Goal: Information Seeking & Learning: Learn about a topic

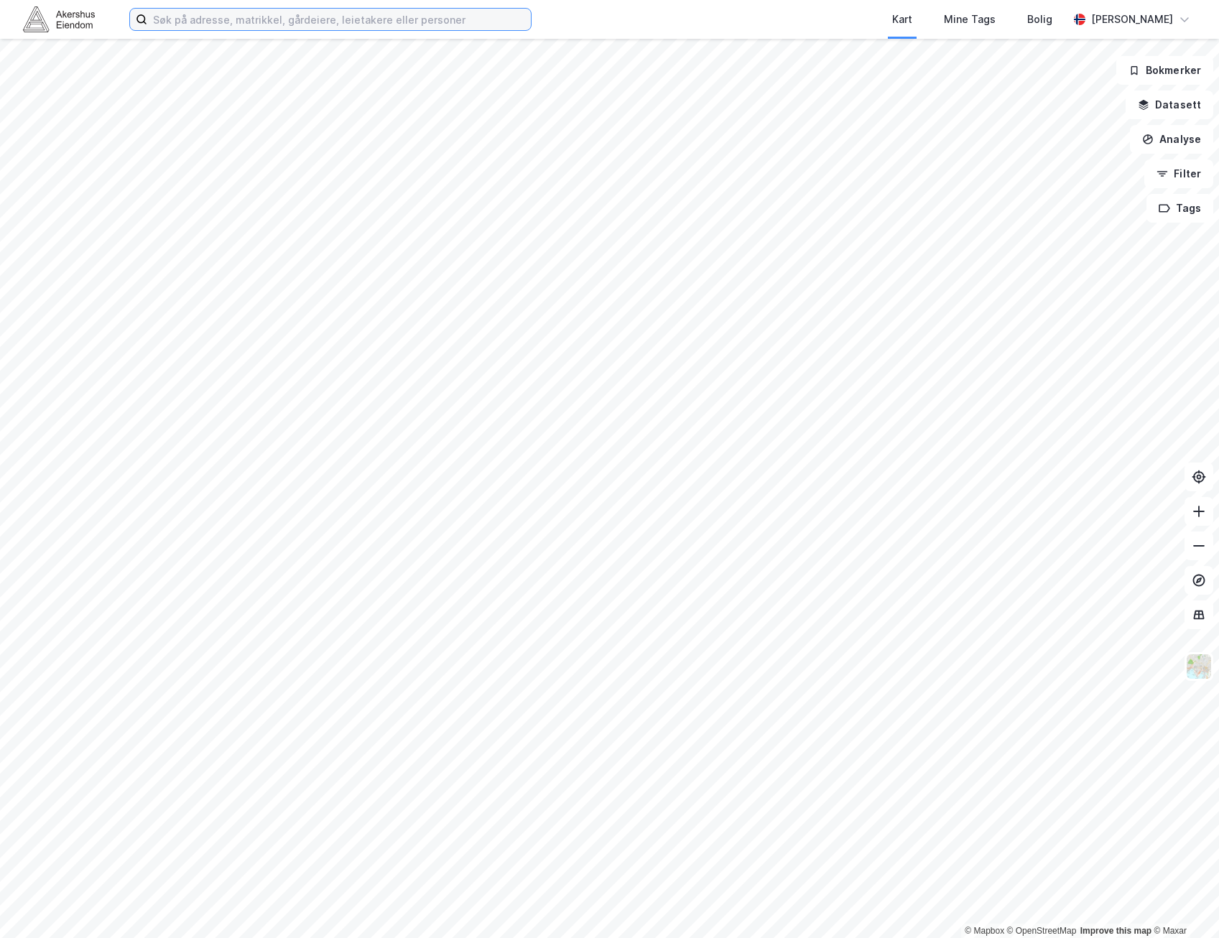
click at [433, 15] on input at bounding box center [339, 20] width 384 height 22
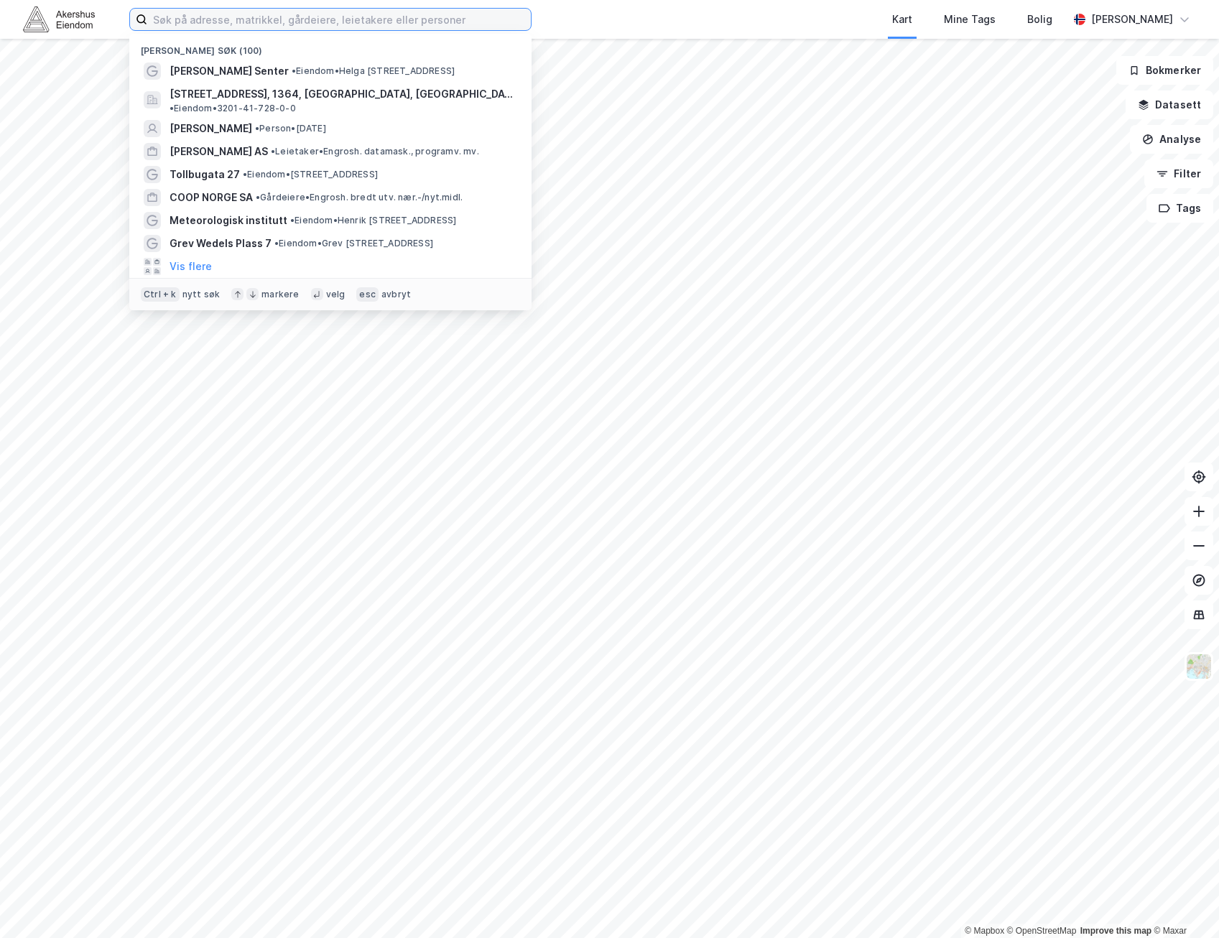
paste input "Søndre Linnesvollen"
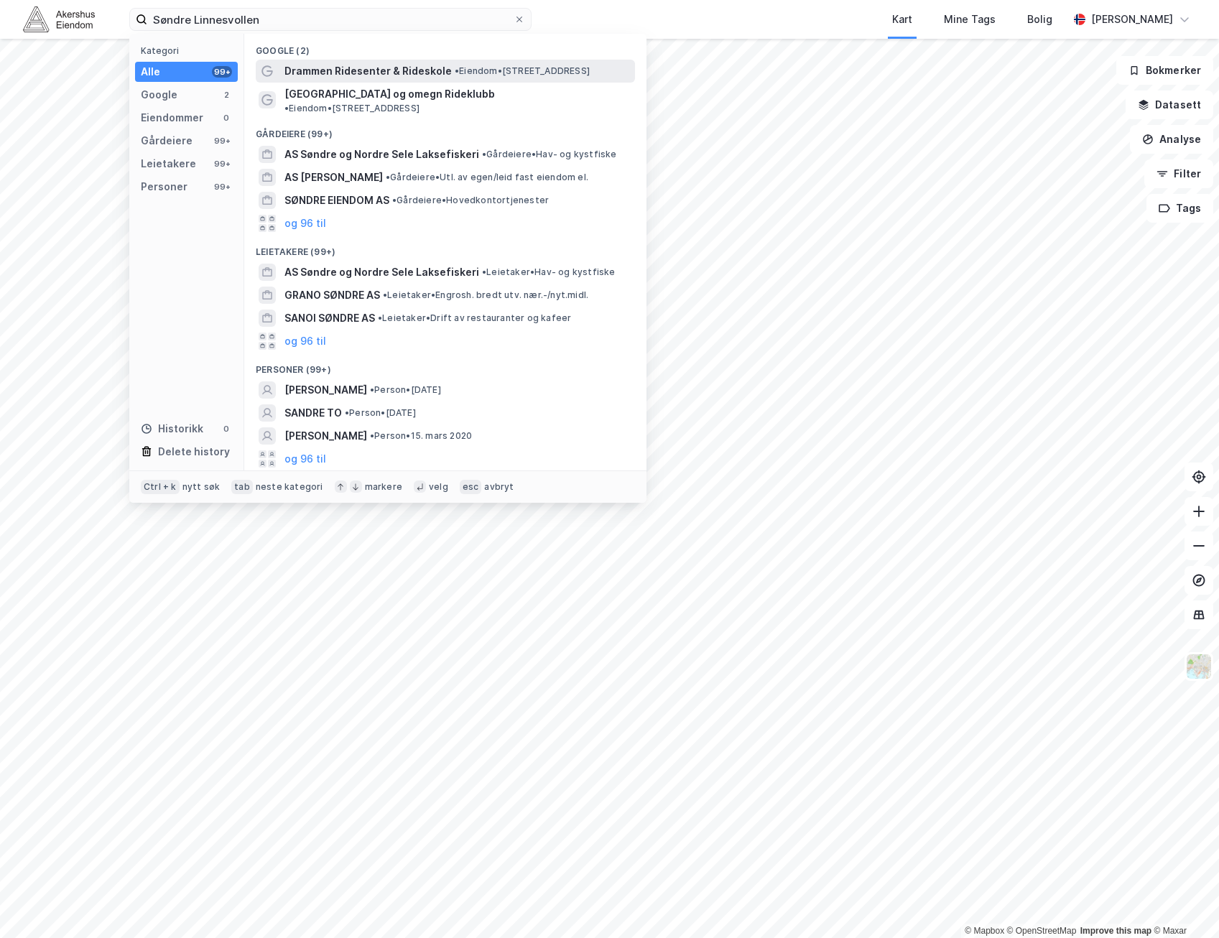
click at [494, 73] on span "• Eiendom • [STREET_ADDRESS]" at bounding box center [522, 70] width 135 height 11
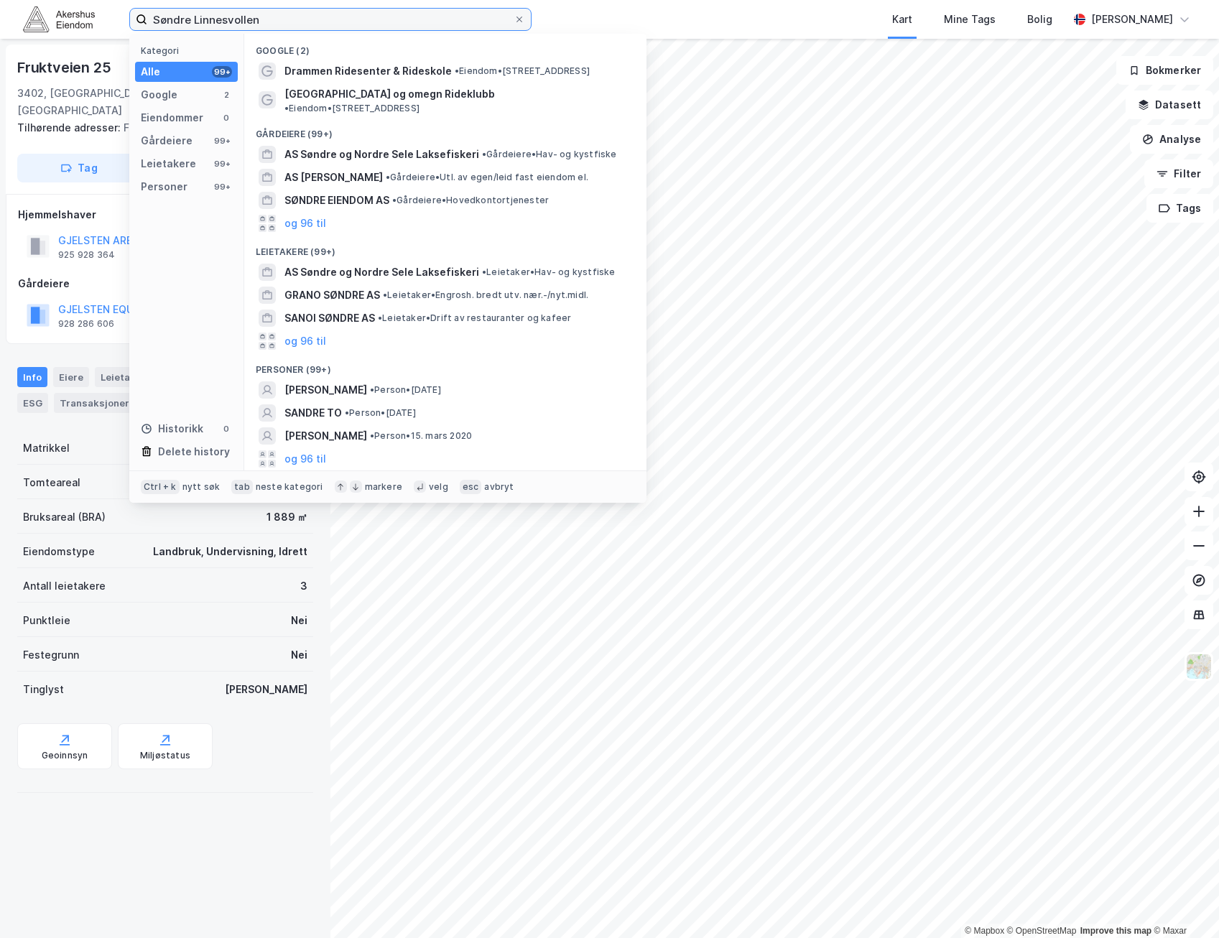
drag, startPoint x: -4, startPoint y: 34, endPoint x: -4, endPoint y: 6, distance: 28.7
click at [0, 6] on html "Søndre Linnesvollen Kategori Alle 99+ Google 2 Eiendommer 0 Gårdeiere 99+ Leiet…" at bounding box center [609, 469] width 1219 height 938
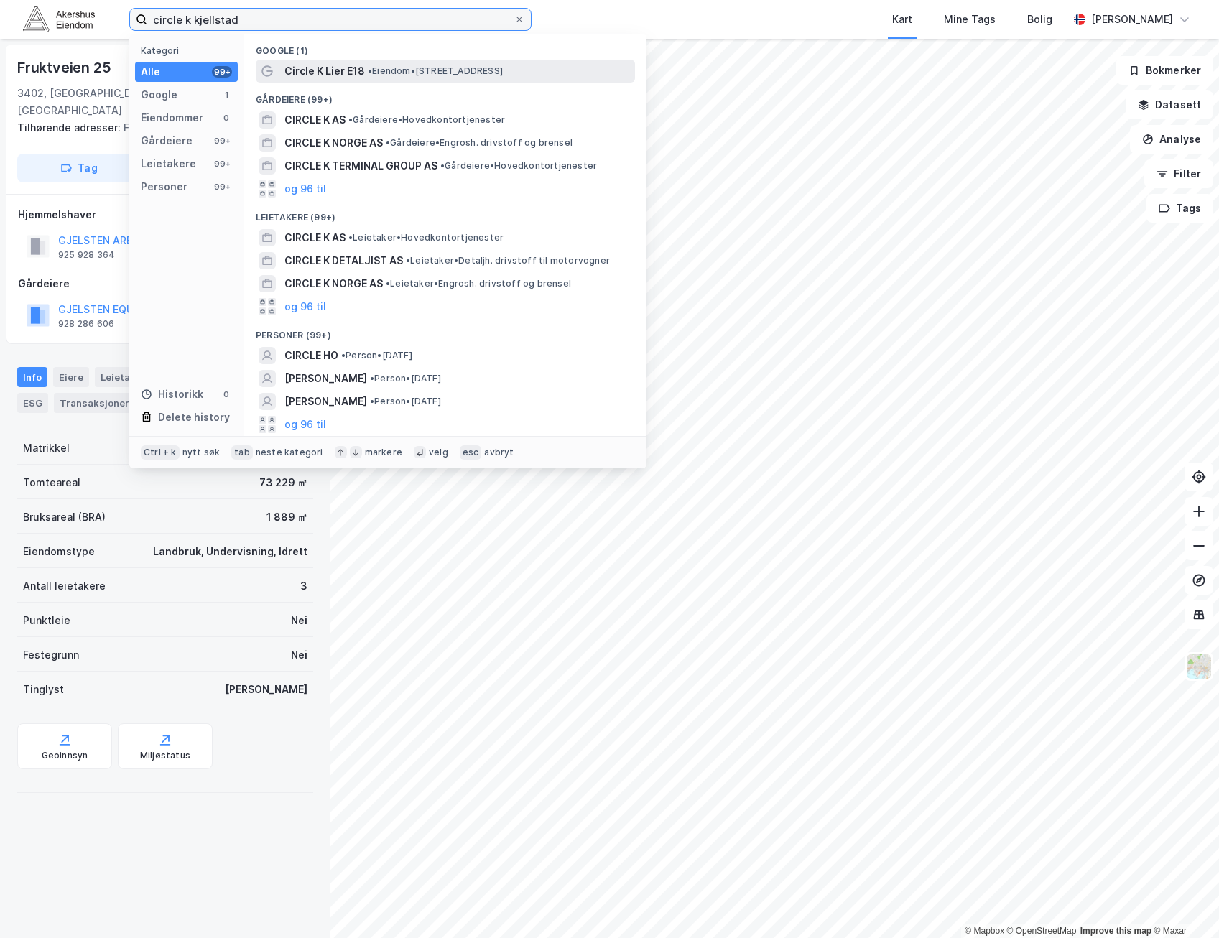
type input "circle k kjellstad"
click at [431, 75] on span "• Eiendom • [STREET_ADDRESS]" at bounding box center [435, 70] width 135 height 11
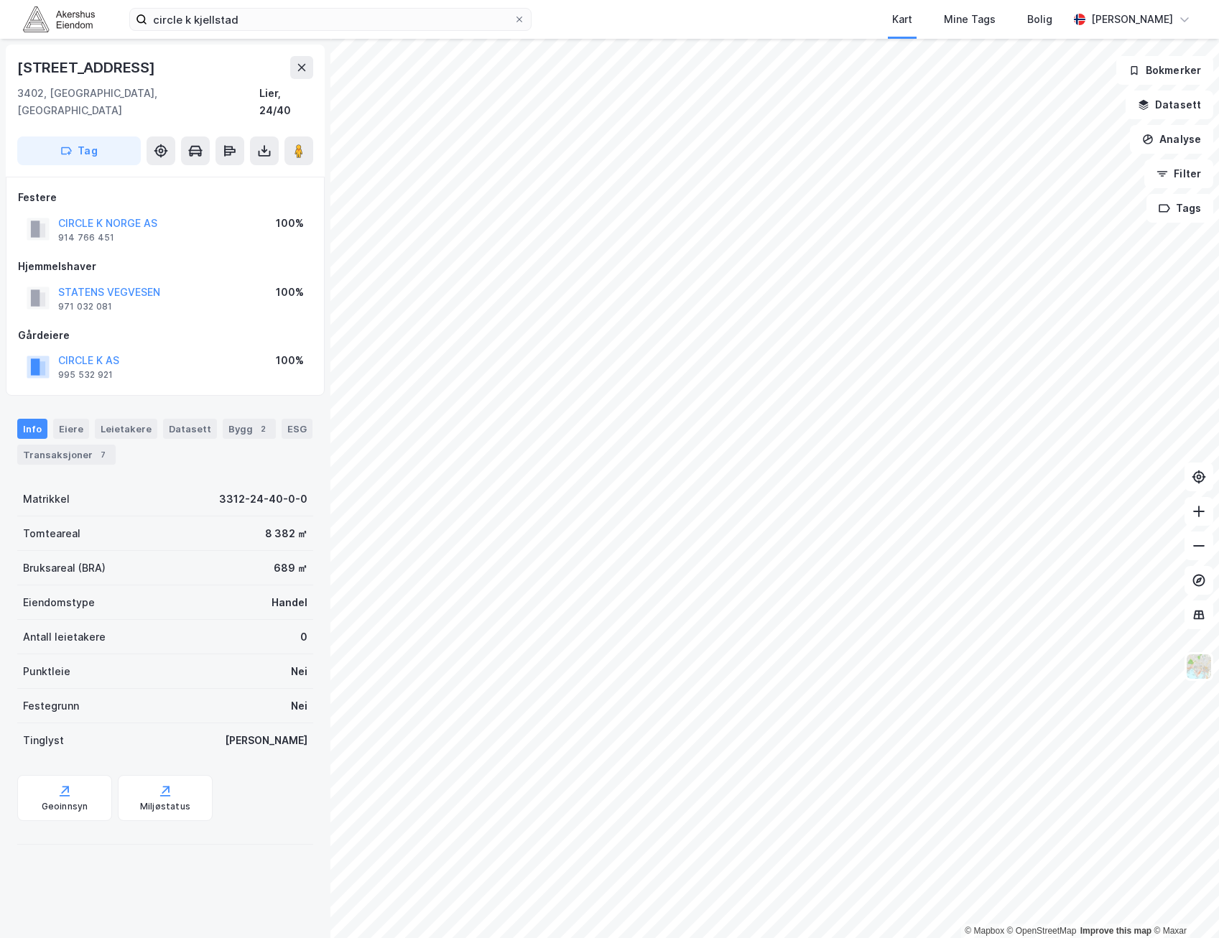
click at [740, 938] on html "circle k kjellstad Kart Mine Tags Bolig [PERSON_NAME] © Mapbox © OpenStreetMap …" at bounding box center [609, 469] width 1219 height 938
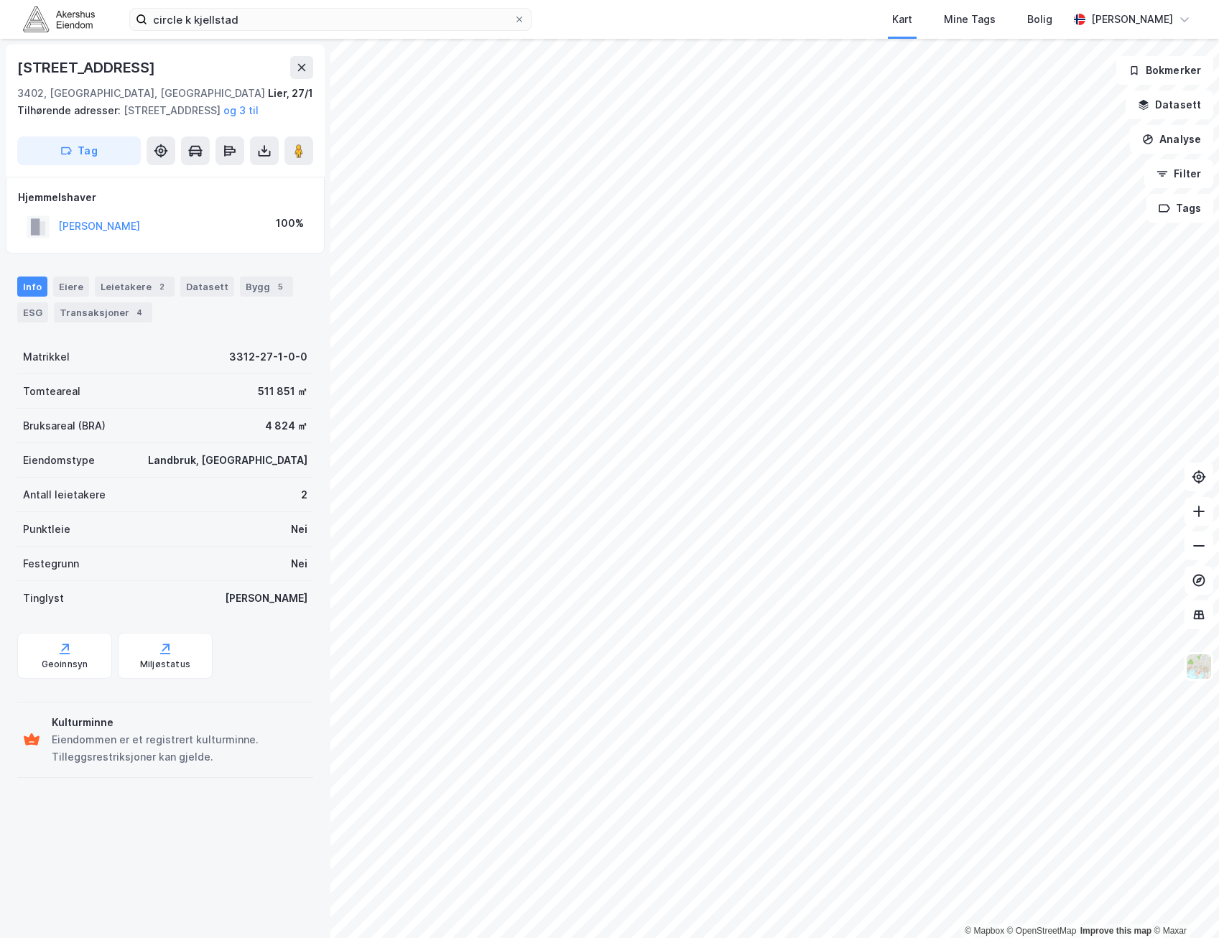
click at [1085, 0] on html "circle k kjellstad Kart Mine Tags Bolig [PERSON_NAME] © Mapbox © OpenStreetMap …" at bounding box center [609, 469] width 1219 height 938
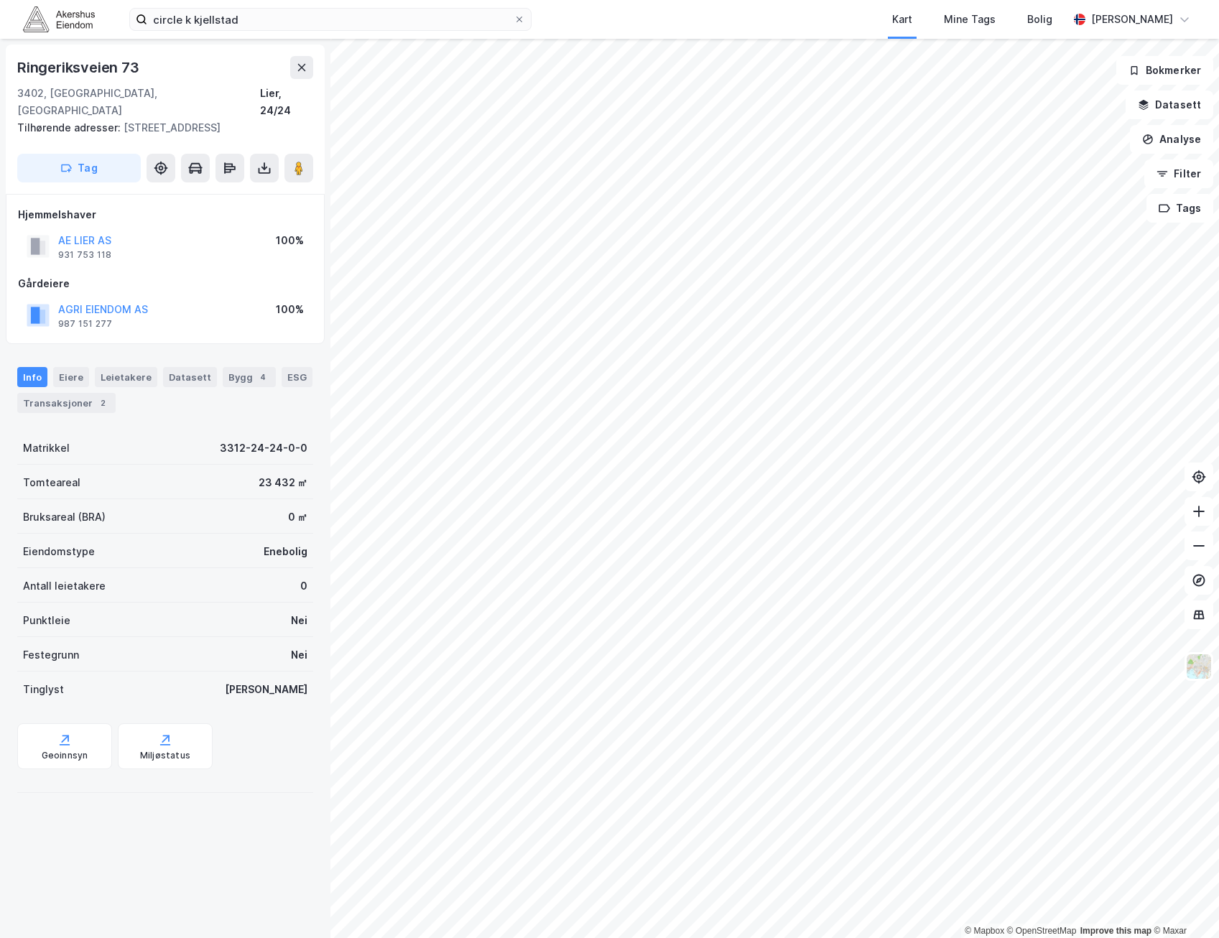
click at [142, 75] on div "Ringeriksveien 73" at bounding box center [165, 67] width 296 height 23
click at [128, 72] on div "Ringeriksveien 73" at bounding box center [79, 67] width 125 height 23
copy div "Ringeriksveien 73"
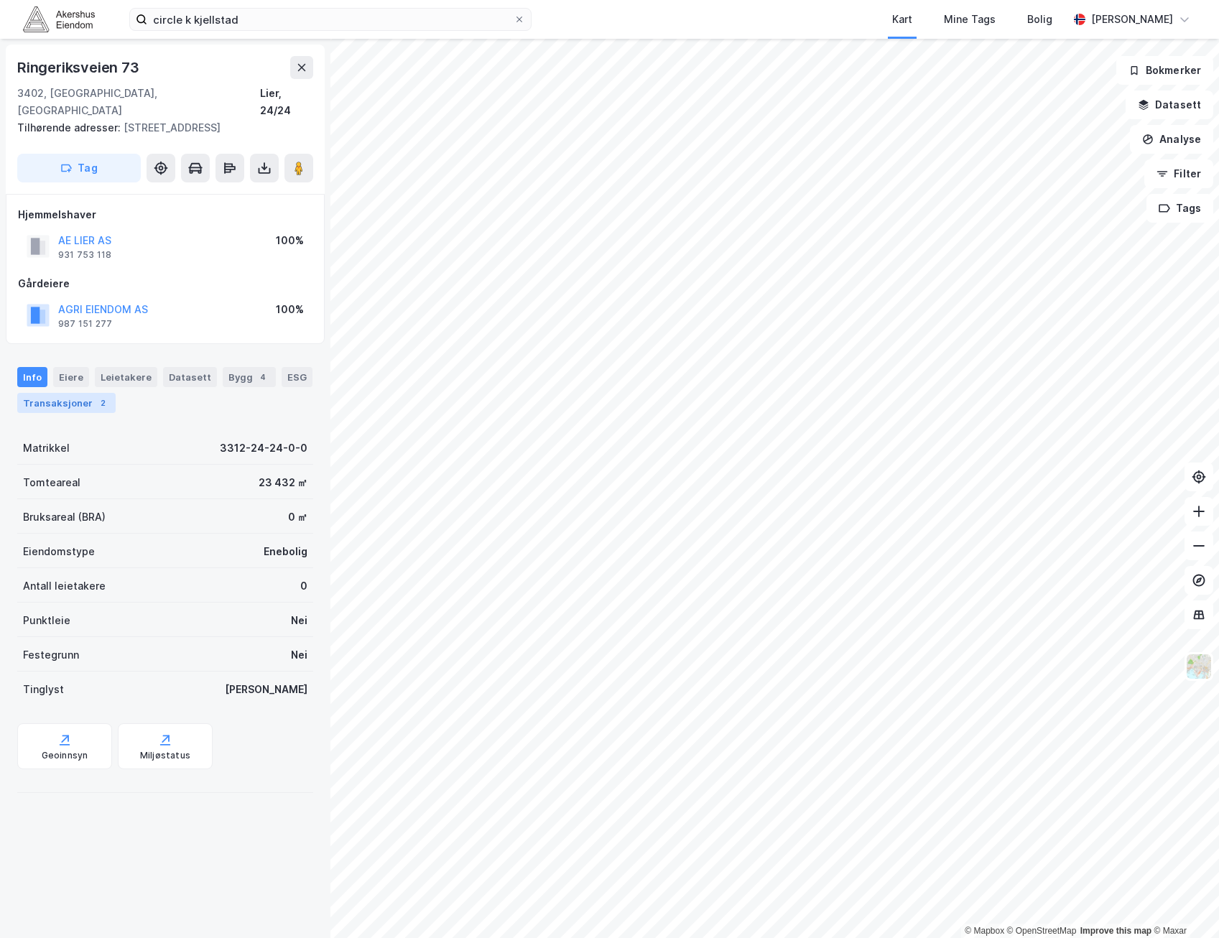
click at [63, 393] on div "Transaksjoner 2" at bounding box center [66, 403] width 98 height 20
